Goal: Task Accomplishment & Management: Use online tool/utility

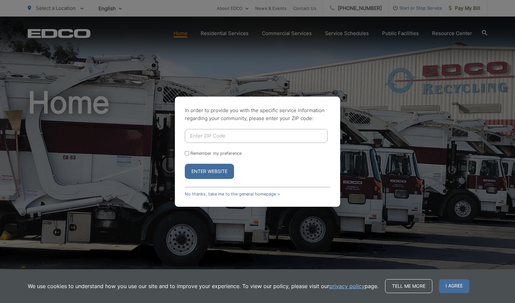
click at [252, 134] on input "Enter ZIP Code" at bounding box center [256, 136] width 143 height 14
type input "92064"
click at [185, 164] on button "Enter Website" at bounding box center [209, 171] width 49 height 15
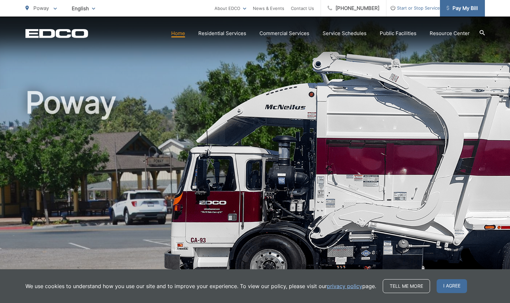
click at [458, 7] on span "Pay My Bill" at bounding box center [461, 8] width 31 height 8
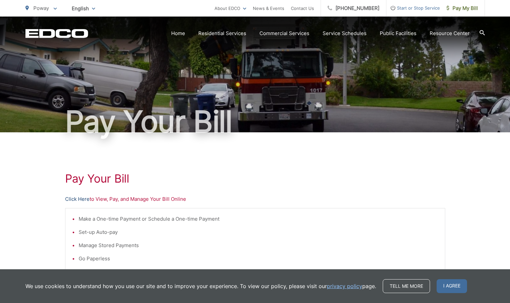
click at [74, 200] on link "Click Here" at bounding box center [77, 199] width 24 height 8
